Goal: Transaction & Acquisition: Purchase product/service

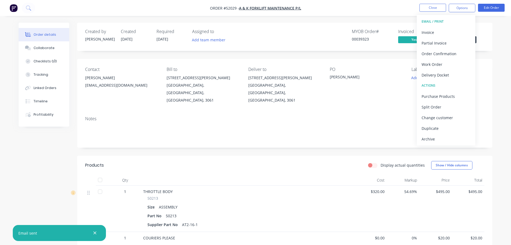
scroll to position [91, 0]
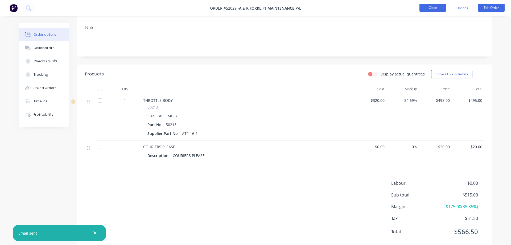
click at [433, 8] on button "Close" at bounding box center [433, 8] width 27 height 8
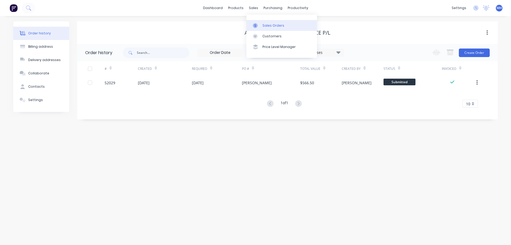
click at [266, 26] on div "Sales Orders" at bounding box center [273, 25] width 22 height 5
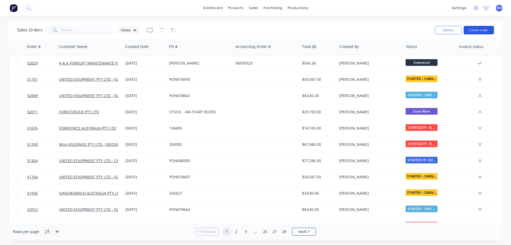
click at [476, 30] on button "Create order" at bounding box center [479, 30] width 30 height 9
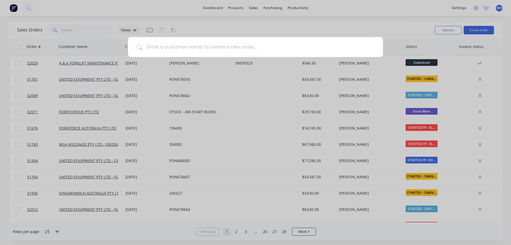
click at [293, 1] on div at bounding box center [255, 122] width 511 height 245
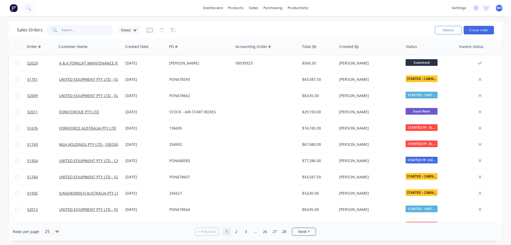
click at [74, 29] on input "text" at bounding box center [88, 30] width 52 height 11
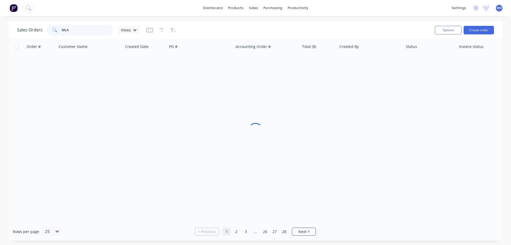
type input "MLA"
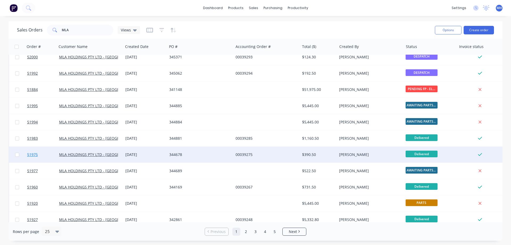
scroll to position [121, 0]
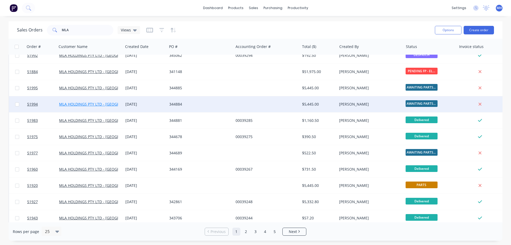
click at [68, 105] on link "MLA HOLDINGS PTY LTD - [GEOGRAPHIC_DATA]" at bounding box center [100, 103] width 83 height 5
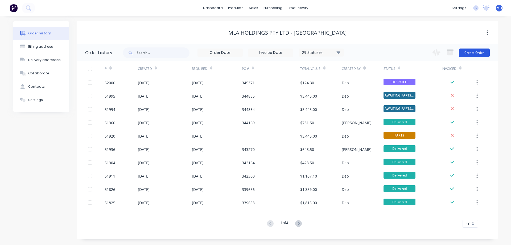
click at [477, 52] on button "Create Order" at bounding box center [474, 52] width 31 height 9
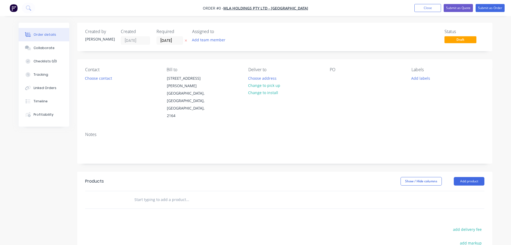
click at [96, 83] on div "Contact Choose contact" at bounding box center [121, 93] width 73 height 52
click at [96, 78] on button "Choose contact" at bounding box center [98, 77] width 33 height 7
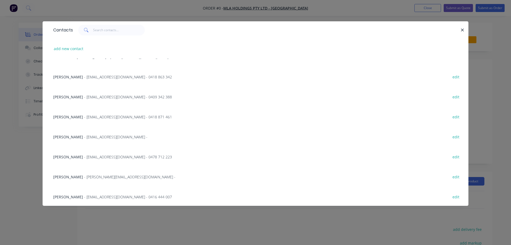
scroll to position [2, 0]
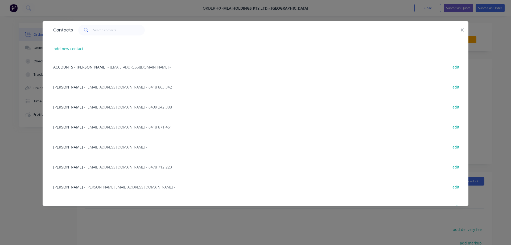
click at [68, 106] on span "[PERSON_NAME]" at bounding box center [68, 106] width 30 height 5
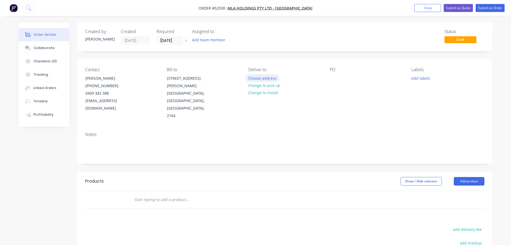
click at [260, 79] on button "Choose address" at bounding box center [262, 77] width 34 height 7
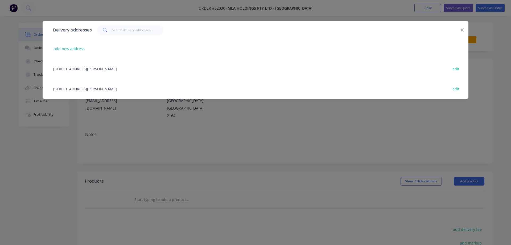
click at [113, 67] on div "[STREET_ADDRESS][PERSON_NAME] edit" at bounding box center [256, 69] width 410 height 20
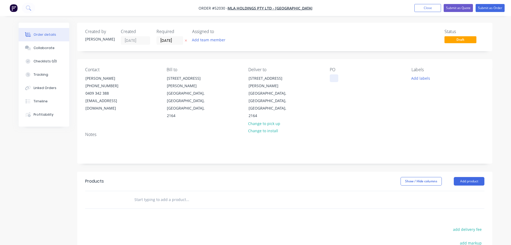
click at [333, 79] on div at bounding box center [334, 78] width 9 height 8
click at [102, 191] on div at bounding box center [112, 199] width 32 height 17
click at [134, 194] on input "text" at bounding box center [187, 199] width 106 height 11
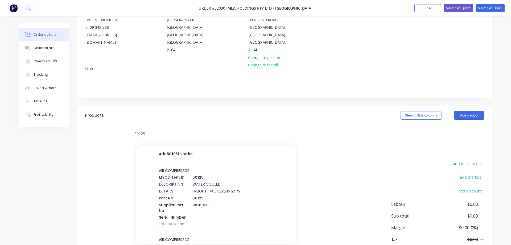
scroll to position [85, 0]
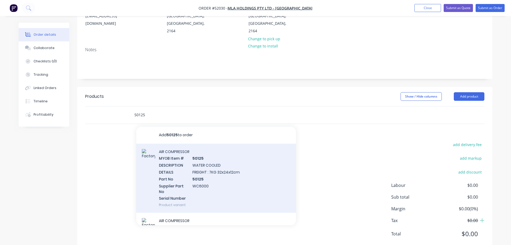
type input "50125"
click at [164, 145] on div "AIR COMPRESSOR MYOB Item # 50125 DESCRIPTION WATER COOLED DETAILS FREIGHT : 7KG…" at bounding box center [216, 177] width 160 height 69
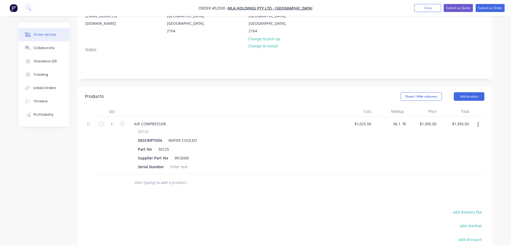
click at [137, 177] on input "text" at bounding box center [187, 182] width 106 height 11
type input "a"
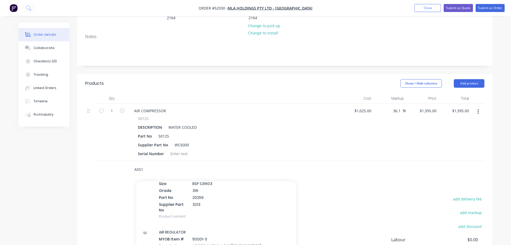
scroll to position [0, 0]
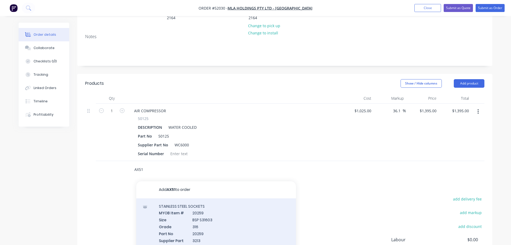
type input "AX51"
click at [184, 198] on div "STAINLESS STEEL SOCKETS MYOB Item # 20259 Size BSP S31603 Grade 316 Part No 202…" at bounding box center [216, 229] width 160 height 62
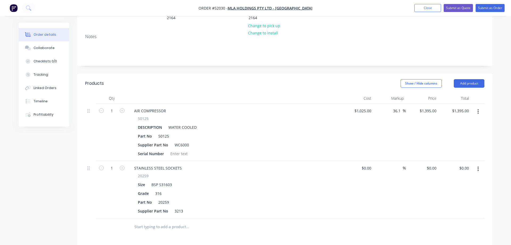
click at [479, 164] on button "button" at bounding box center [478, 169] width 13 height 10
click at [448, 211] on div "Delete" at bounding box center [459, 215] width 41 height 8
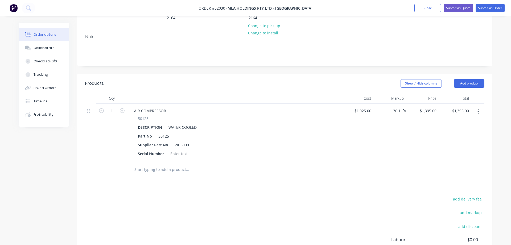
click at [135, 164] on input "text" at bounding box center [187, 169] width 106 height 11
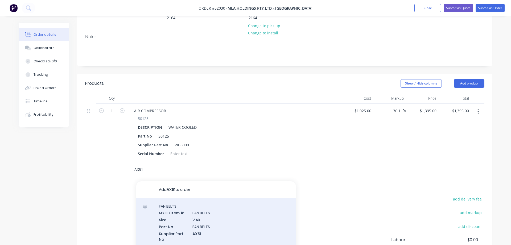
type input "AX51"
click at [176, 204] on div "FAN BELTS MYOB Item # FAN BELTS Size V AX Part No FAN BELTS Supplier Part No AX…" at bounding box center [216, 225] width 160 height 55
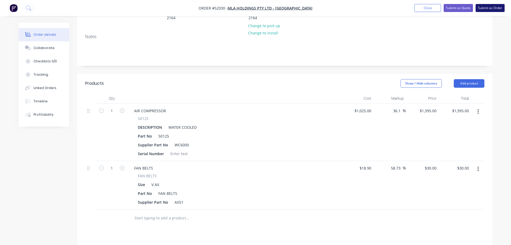
click at [491, 9] on button "Submit as Order" at bounding box center [490, 8] width 29 height 8
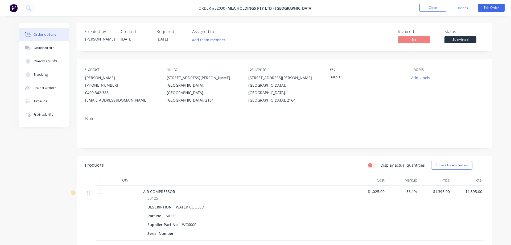
click at [456, 39] on span "Submitted" at bounding box center [461, 39] width 32 height 7
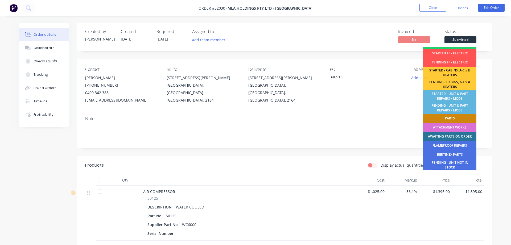
scroll to position [107, 0]
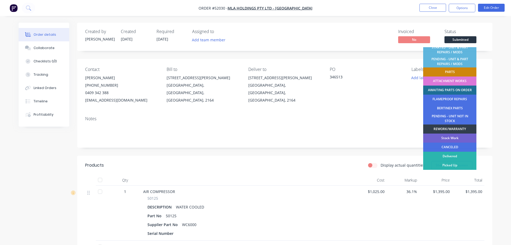
click at [450, 89] on div "AWAITING PARTS ON ORDER" at bounding box center [449, 89] width 53 height 9
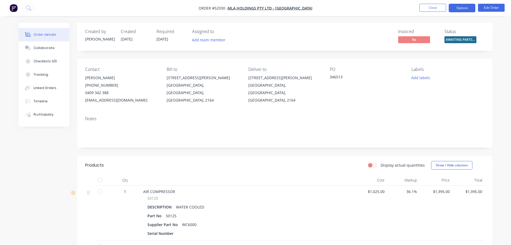
click at [466, 7] on button "Options" at bounding box center [462, 8] width 27 height 9
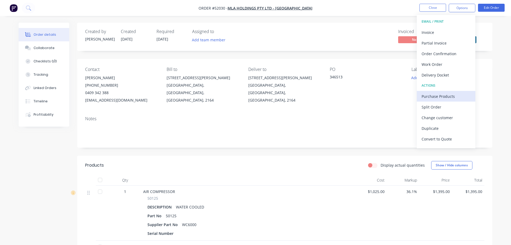
click at [437, 97] on div "Purchase Products" at bounding box center [446, 96] width 49 height 8
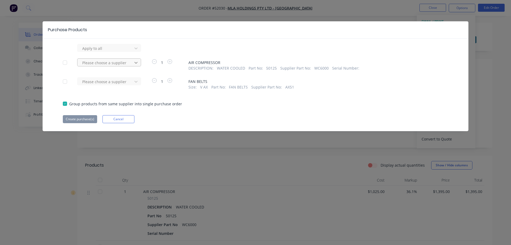
click at [135, 62] on icon at bounding box center [135, 63] width 3 height 2
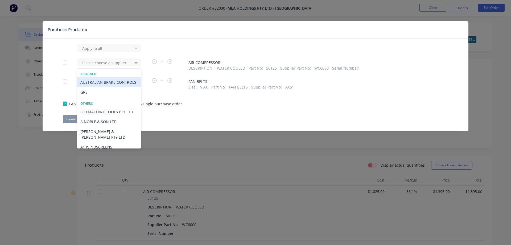
click at [111, 82] on div "AUSTRALIAN BRAKE CONTROLS" at bounding box center [109, 82] width 64 height 10
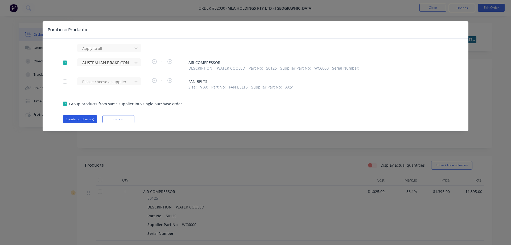
click at [78, 120] on button "Create purchase(s)" at bounding box center [80, 119] width 34 height 8
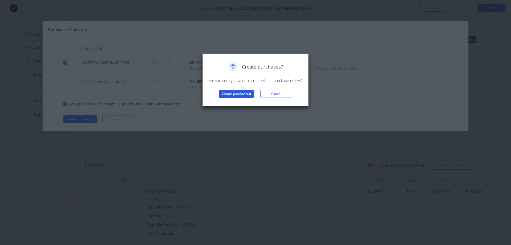
click at [239, 93] on button "Create purchase(s)" at bounding box center [236, 94] width 35 height 8
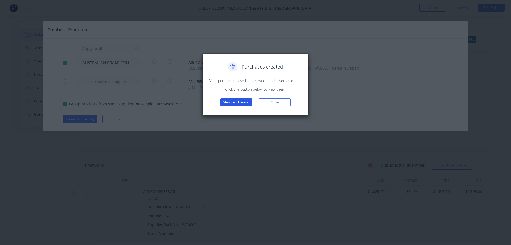
click at [237, 104] on button "View purchase(s)" at bounding box center [236, 102] width 32 height 8
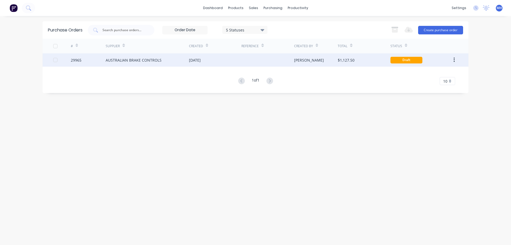
click at [166, 58] on div "AUSTRALIAN BRAKE CONTROLS" at bounding box center [147, 59] width 83 height 13
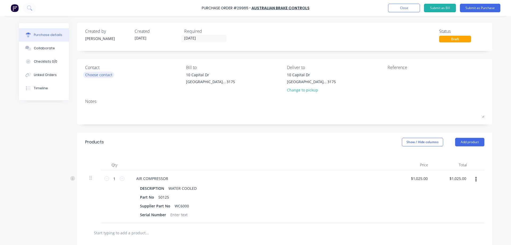
click at [98, 75] on div "Choose contact" at bounding box center [98, 75] width 27 height 6
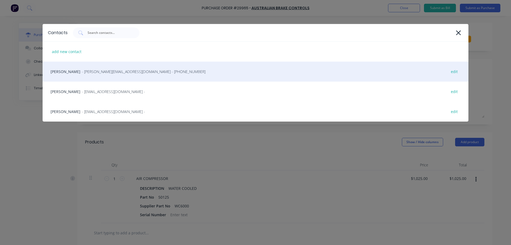
click at [97, 71] on span "- [PERSON_NAME][EMAIL_ADDRESS][DOMAIN_NAME] - [PHONE_NUMBER]" at bounding box center [144, 72] width 124 height 6
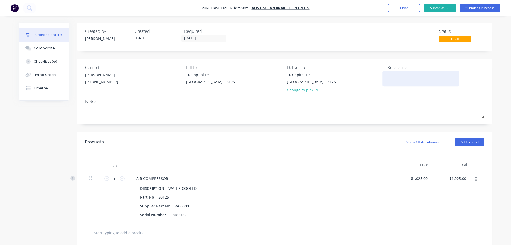
click at [396, 75] on textarea at bounding box center [421, 78] width 67 height 12
type textarea "WC6000"
type textarea "x"
type textarea "WC6000"
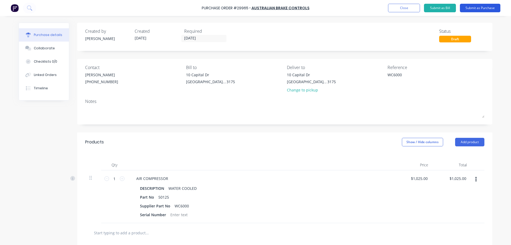
click at [481, 8] on button "Submit as Purchase" at bounding box center [480, 8] width 40 height 9
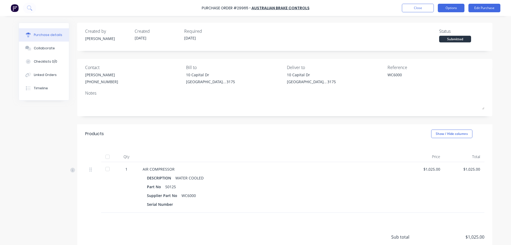
click at [450, 8] on button "Options" at bounding box center [451, 8] width 27 height 9
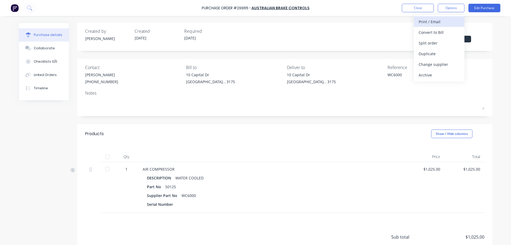
click at [445, 19] on div "Print / Email" at bounding box center [439, 22] width 41 height 8
click at [426, 32] on div "With pricing" at bounding box center [439, 32] width 41 height 8
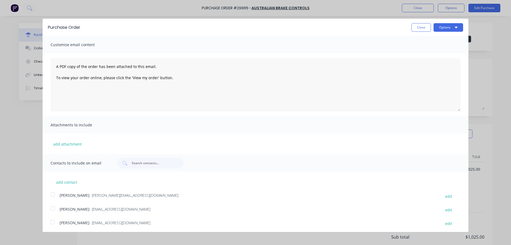
click at [53, 195] on div at bounding box center [52, 194] width 11 height 11
click at [447, 27] on button "Options" at bounding box center [449, 27] width 30 height 9
click at [429, 50] on div "Email" at bounding box center [437, 52] width 41 height 8
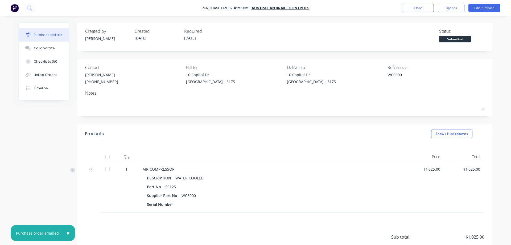
type textarea "x"
drag, startPoint x: 412, startPoint y: 43, endPoint x: 385, endPoint y: 204, distance: 162.6
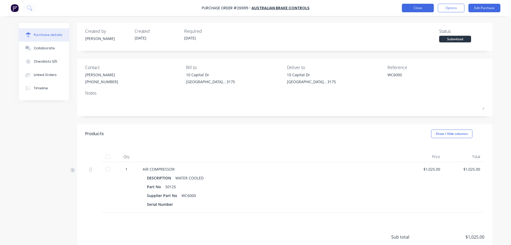
click at [420, 10] on button "Close" at bounding box center [418, 8] width 32 height 9
